Goal: Task Accomplishment & Management: Manage account settings

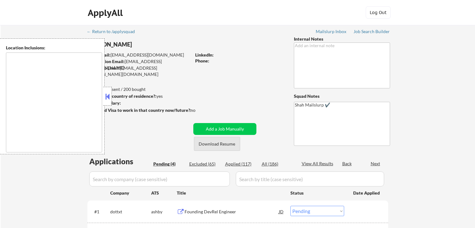
select select ""pending""
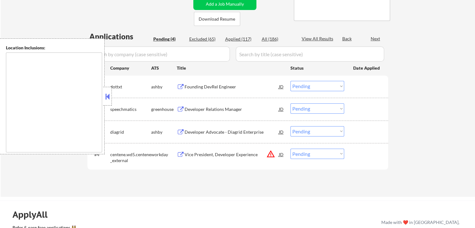
type textarea "[GEOGRAPHIC_DATA], [GEOGRAPHIC_DATA] [GEOGRAPHIC_DATA], [GEOGRAPHIC_DATA] [GEOG…"
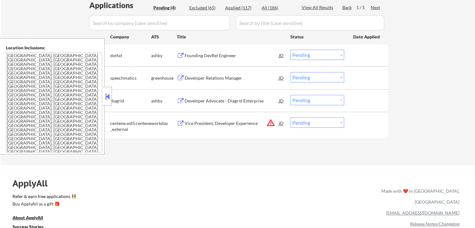
scroll to position [125, 0]
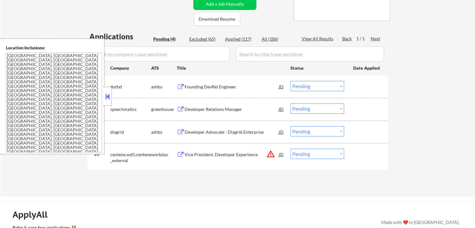
click at [175, 87] on div "ashby" at bounding box center [164, 87] width 26 height 6
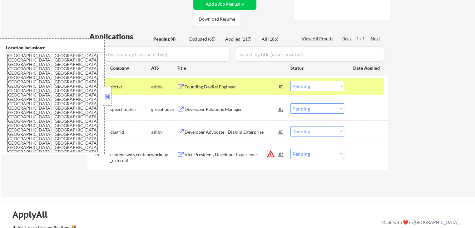
click at [181, 85] on button at bounding box center [181, 87] width 8 height 6
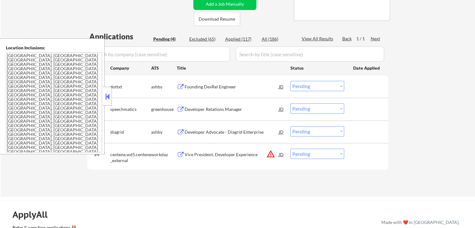
drag, startPoint x: 298, startPoint y: 84, endPoint x: 299, endPoint y: 89, distance: 4.9
click at [298, 85] on select "Choose an option... Pending Applied Excluded (Questions) Excluded (Expired) Exc…" at bounding box center [318, 86] width 54 height 10
click at [291, 81] on select "Choose an option... Pending Applied Excluded (Questions) Excluded (Expired) Exc…" at bounding box center [318, 86] width 54 height 10
select select ""pending""
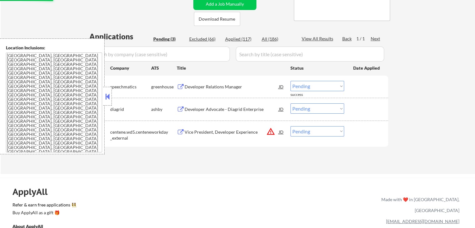
click at [180, 87] on button at bounding box center [181, 87] width 8 height 6
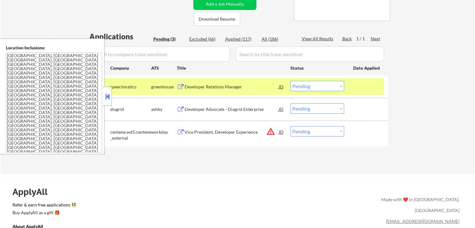
click at [301, 83] on select "Choose an option... Pending Applied Excluded (Questions) Excluded (Expired) Exc…" at bounding box center [318, 86] width 54 height 10
click at [291, 81] on select "Choose an option... Pending Applied Excluded (Questions) Excluded (Expired) Exc…" at bounding box center [318, 86] width 54 height 10
click at [183, 108] on button at bounding box center [181, 110] width 8 height 6
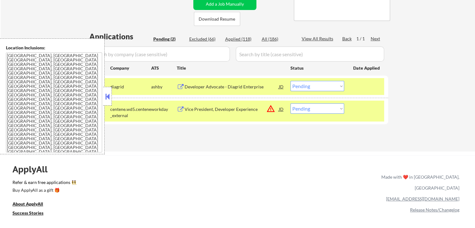
click at [306, 89] on select "Choose an option... Pending Applied Excluded (Questions) Excluded (Expired) Exc…" at bounding box center [318, 86] width 54 height 10
click at [291, 81] on select "Choose an option... Pending Applied Excluded (Questions) Excluded (Expired) Exc…" at bounding box center [318, 86] width 54 height 10
click at [181, 108] on button at bounding box center [181, 110] width 8 height 6
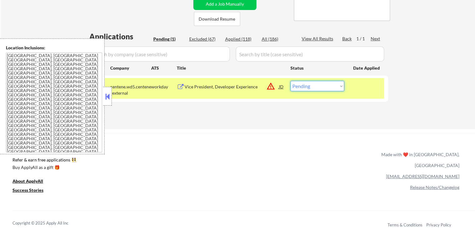
click at [316, 87] on select "Choose an option... Pending Applied Excluded (Questions) Excluded (Expired) Exc…" at bounding box center [318, 86] width 54 height 10
select select ""applied""
click at [291, 81] on select "Choose an option... Pending Applied Excluded (Questions) Excluded (Expired) Exc…" at bounding box center [318, 86] width 54 height 10
